Goal: Task Accomplishment & Management: Complete application form

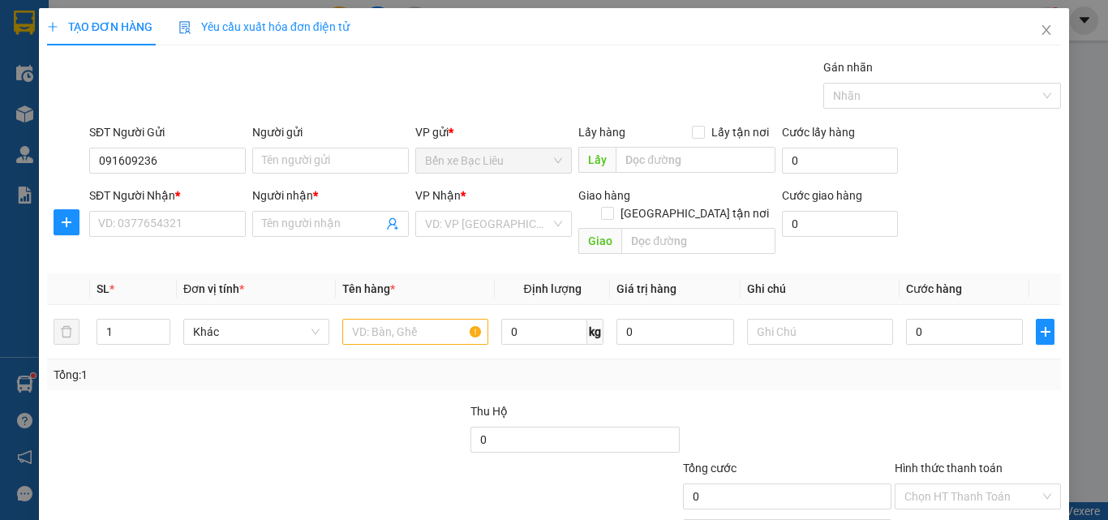
type input "0916092369"
click at [194, 193] on div "0916092369 - my" at bounding box center [165, 193] width 135 height 18
type input "my"
type input "0916092369"
click at [191, 221] on input "SĐT Người Nhận *" at bounding box center [167, 224] width 156 height 26
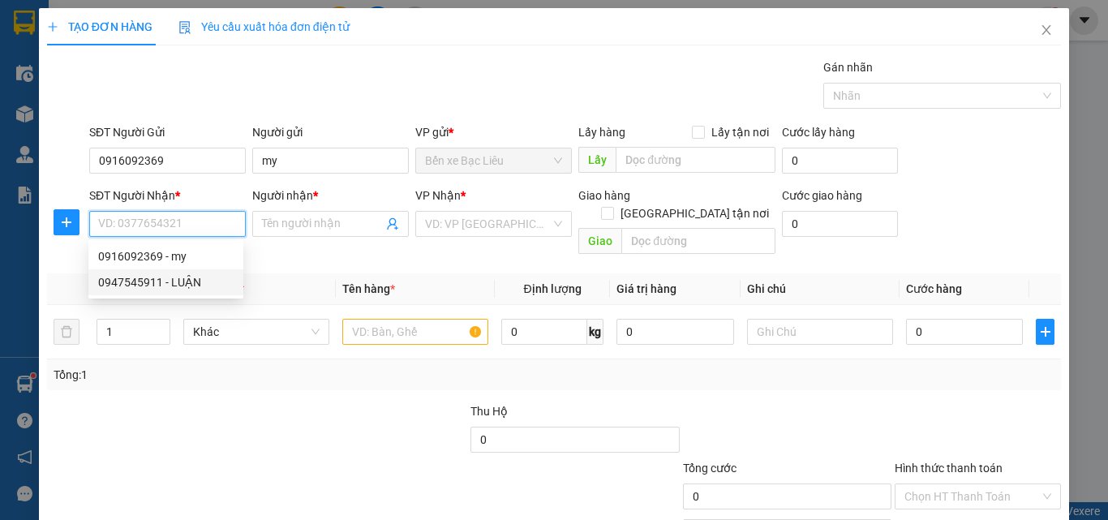
click at [174, 289] on div "0947545911 - LUẬN" at bounding box center [165, 282] width 135 height 18
type input "0947545911"
type input "LUẬN"
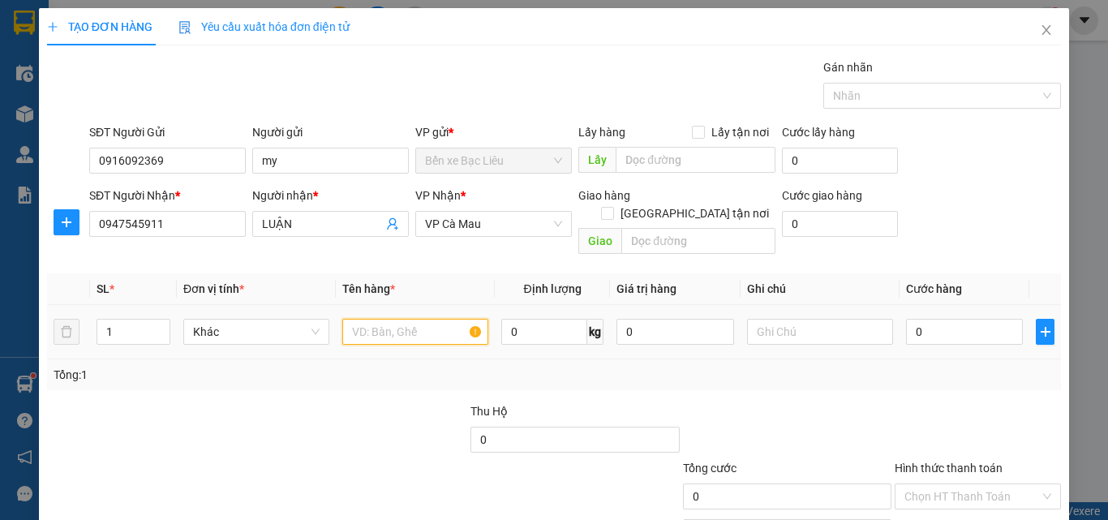
click at [361, 322] on input "text" at bounding box center [415, 332] width 146 height 26
type input "1 BỌC ĐEN"
click at [906, 319] on input "0" at bounding box center [964, 332] width 117 height 26
type input "3"
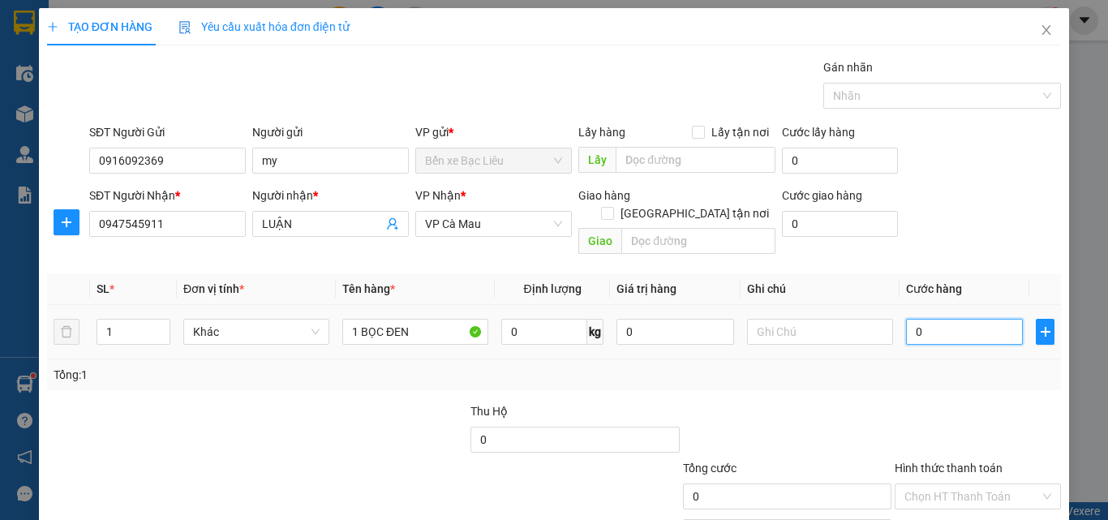
type input "3"
type input "30"
type input "30.000"
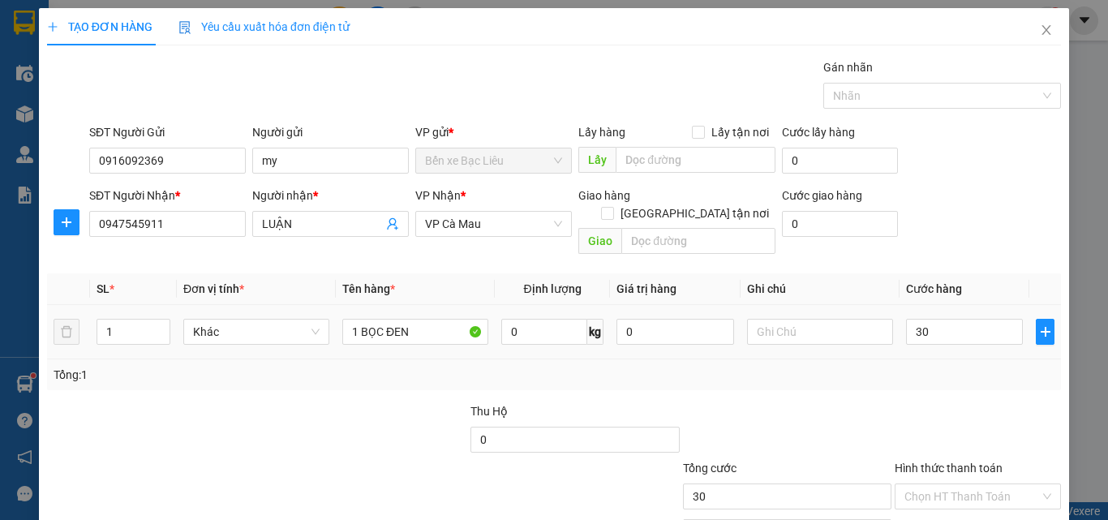
type input "30.000"
click at [935, 372] on div "Transit Pickup Surcharge Ids Transit Deliver Surcharge Ids Transit Deliver Surc…" at bounding box center [554, 322] width 1014 height 528
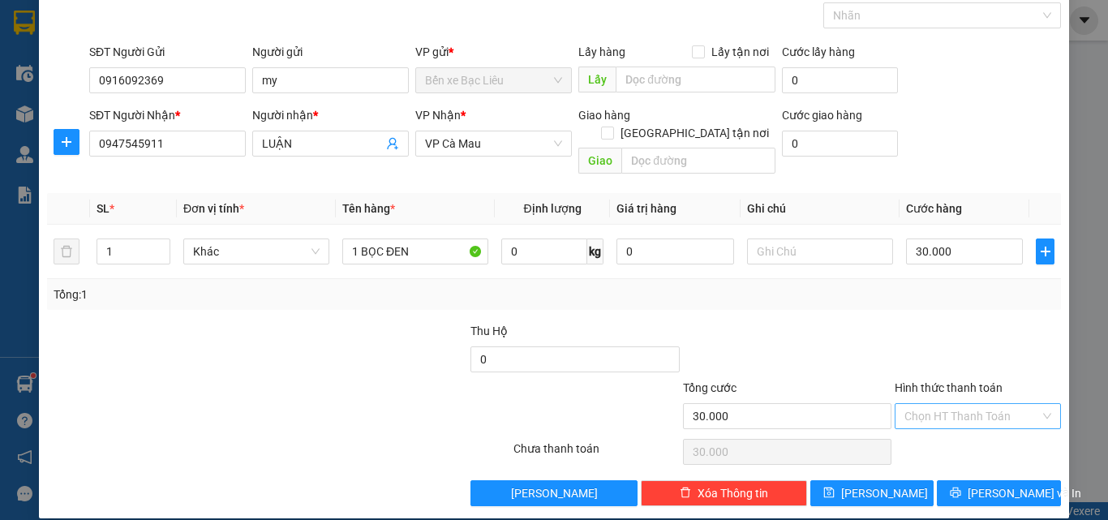
click at [939, 404] on input "Hình thức thanh toán" at bounding box center [971, 416] width 135 height 24
click at [935, 431] on div "Tại văn phòng" at bounding box center [967, 431] width 145 height 18
type input "0"
click at [974, 484] on span "[PERSON_NAME] và In" at bounding box center [1024, 493] width 114 height 18
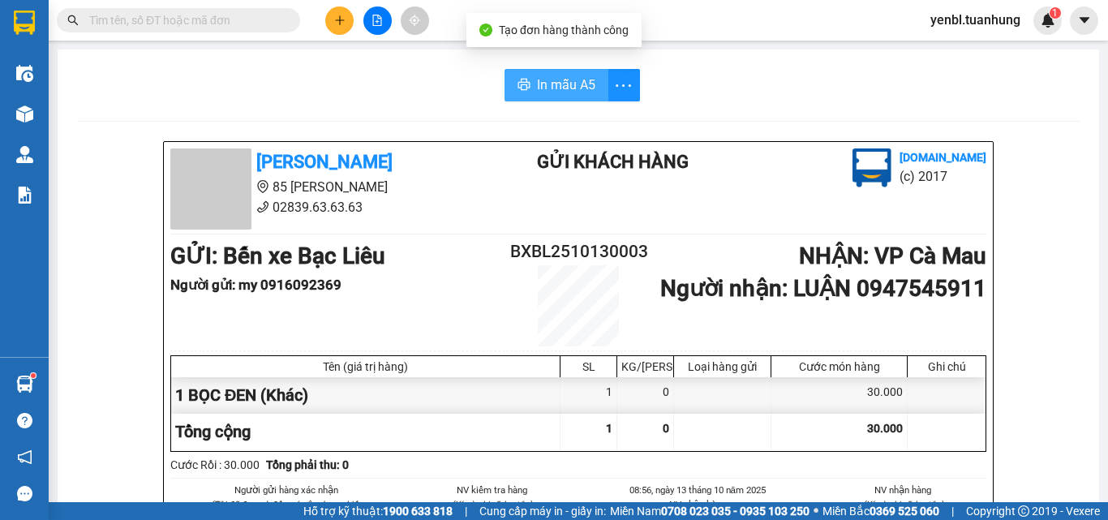
click at [547, 76] on span "In mẫu A5" at bounding box center [566, 85] width 58 height 20
click at [780, 75] on div "In mẫu A5" at bounding box center [578, 85] width 1002 height 32
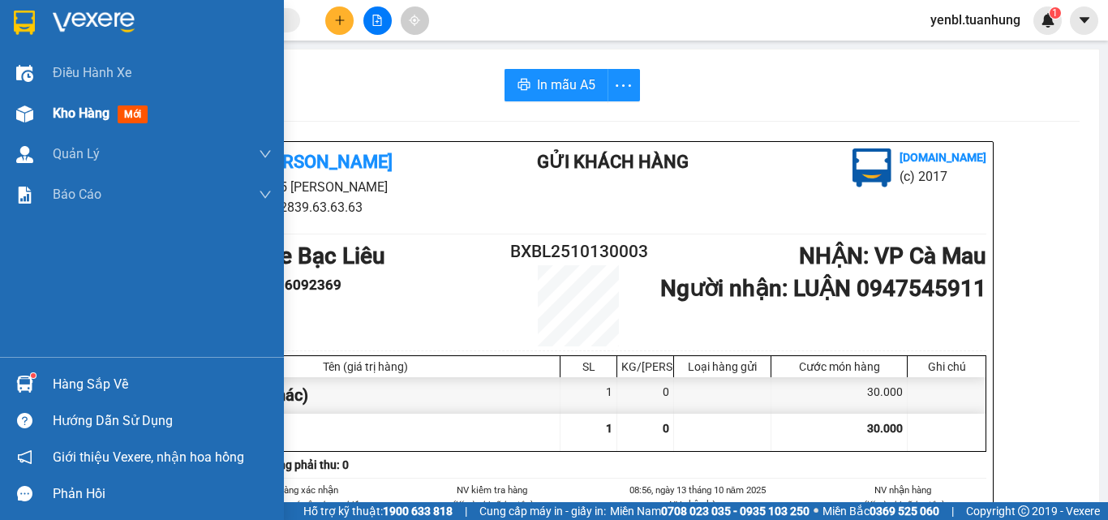
click at [46, 109] on div "Kho hàng mới" at bounding box center [142, 113] width 284 height 41
